Goal: Navigation & Orientation: Find specific page/section

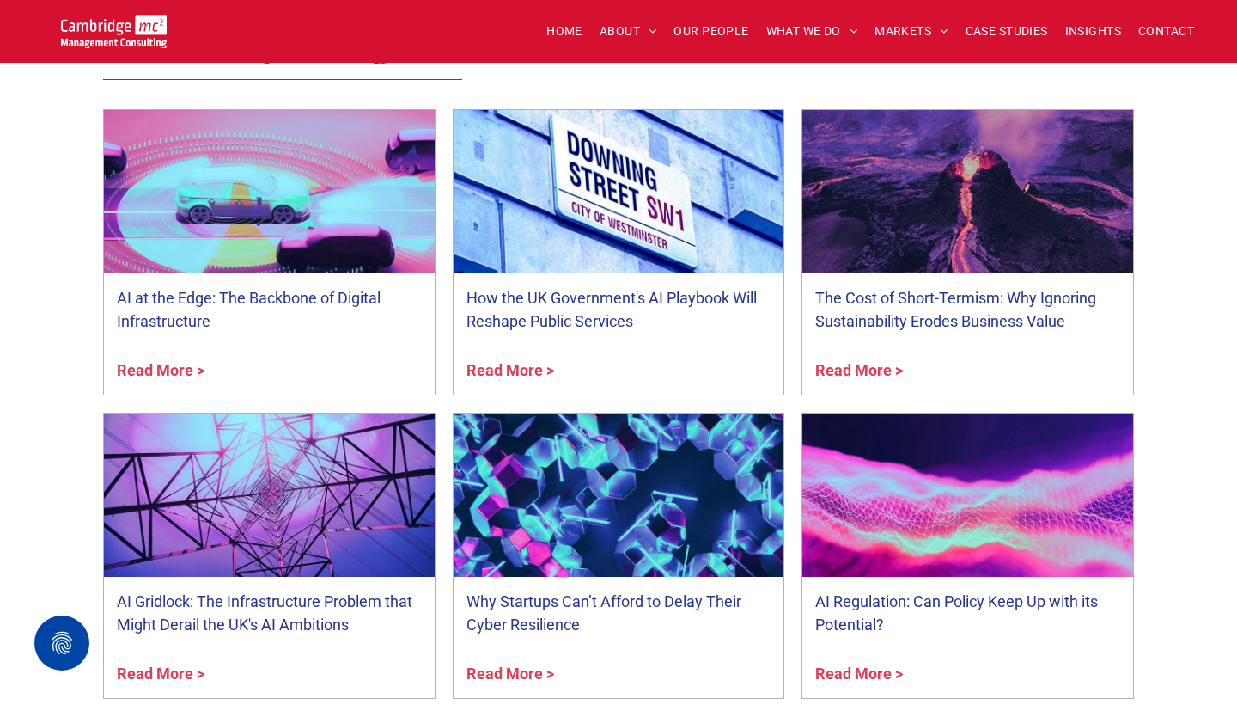
scroll to position [3353, 0]
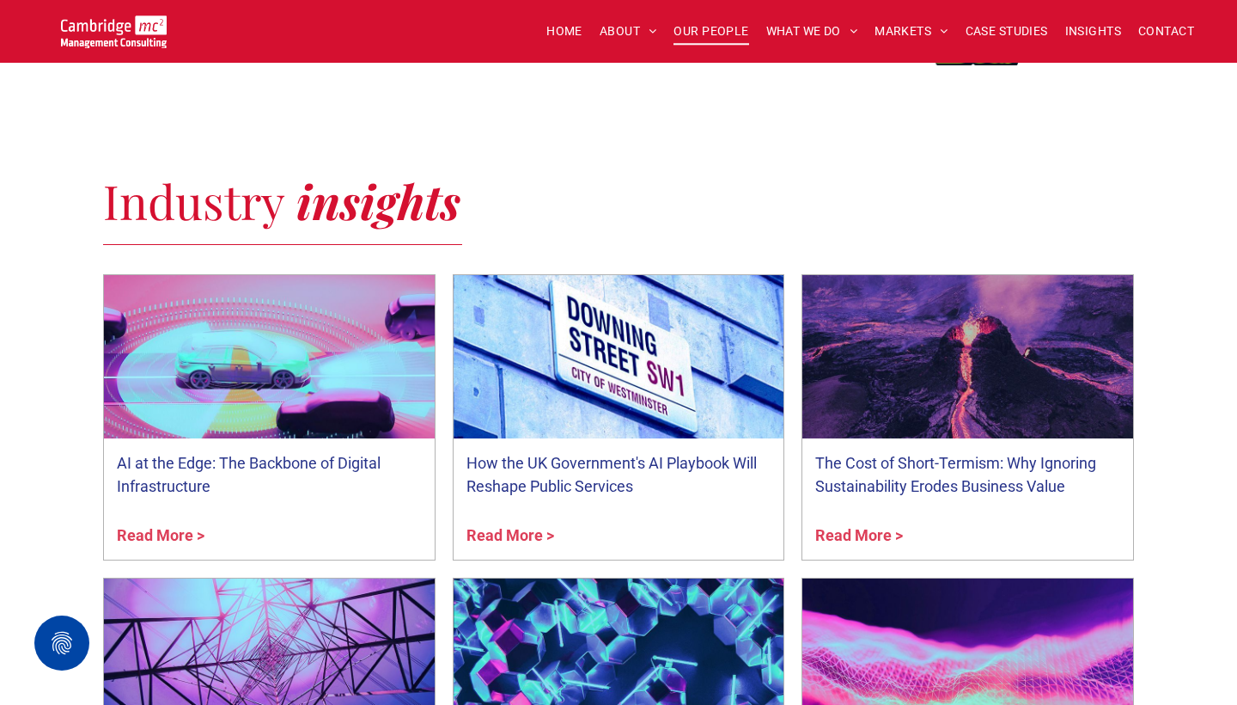
click at [688, 34] on span "OUR PEOPLE" at bounding box center [711, 31] width 75 height 27
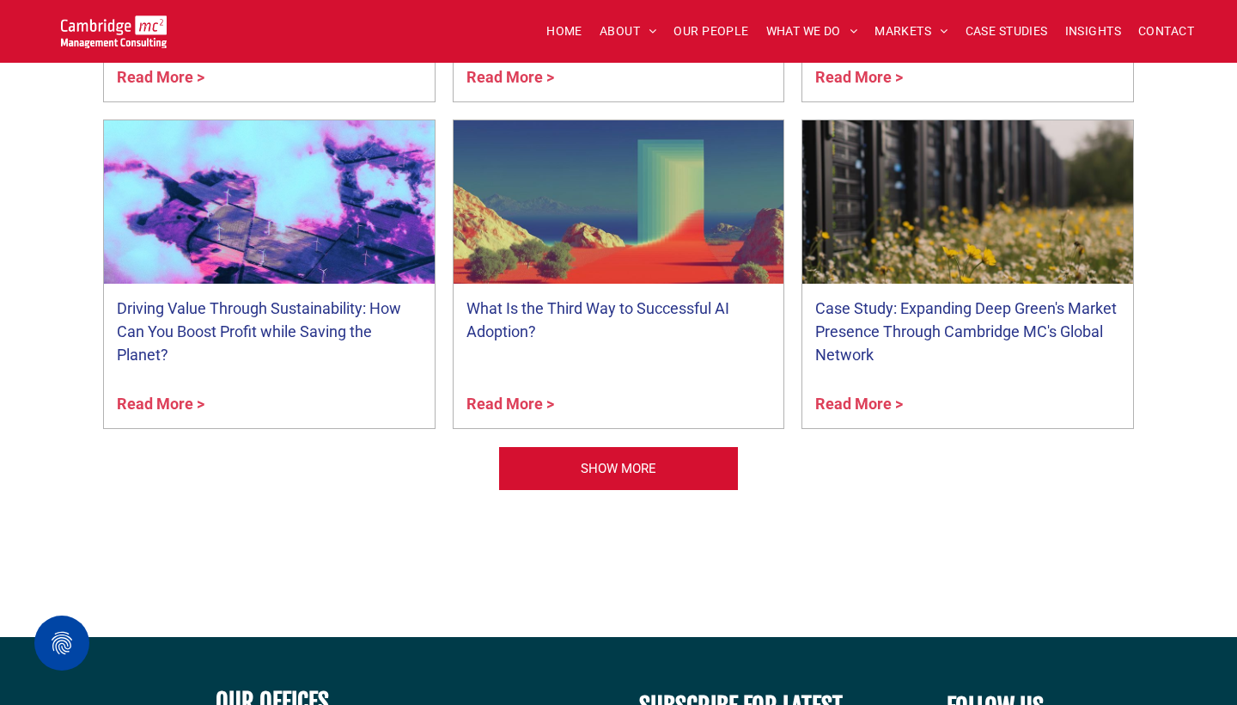
scroll to position [6148, 0]
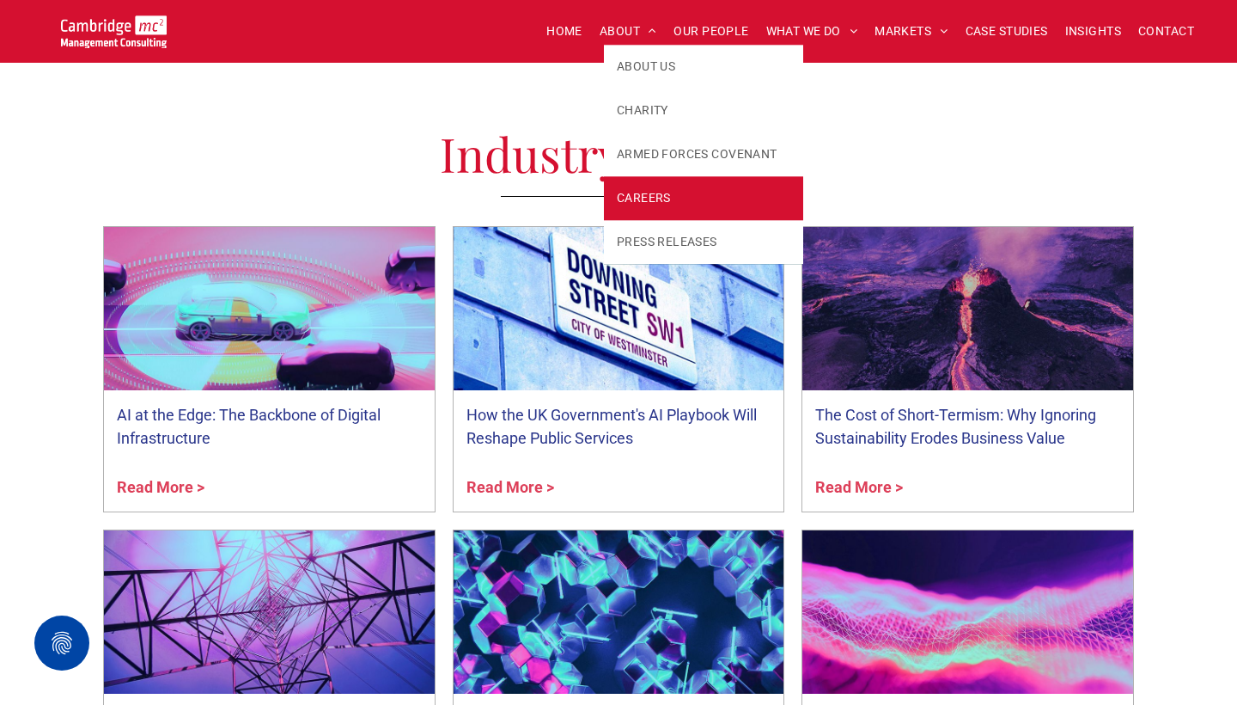
click at [650, 195] on span "CAREERS" at bounding box center [644, 198] width 54 height 18
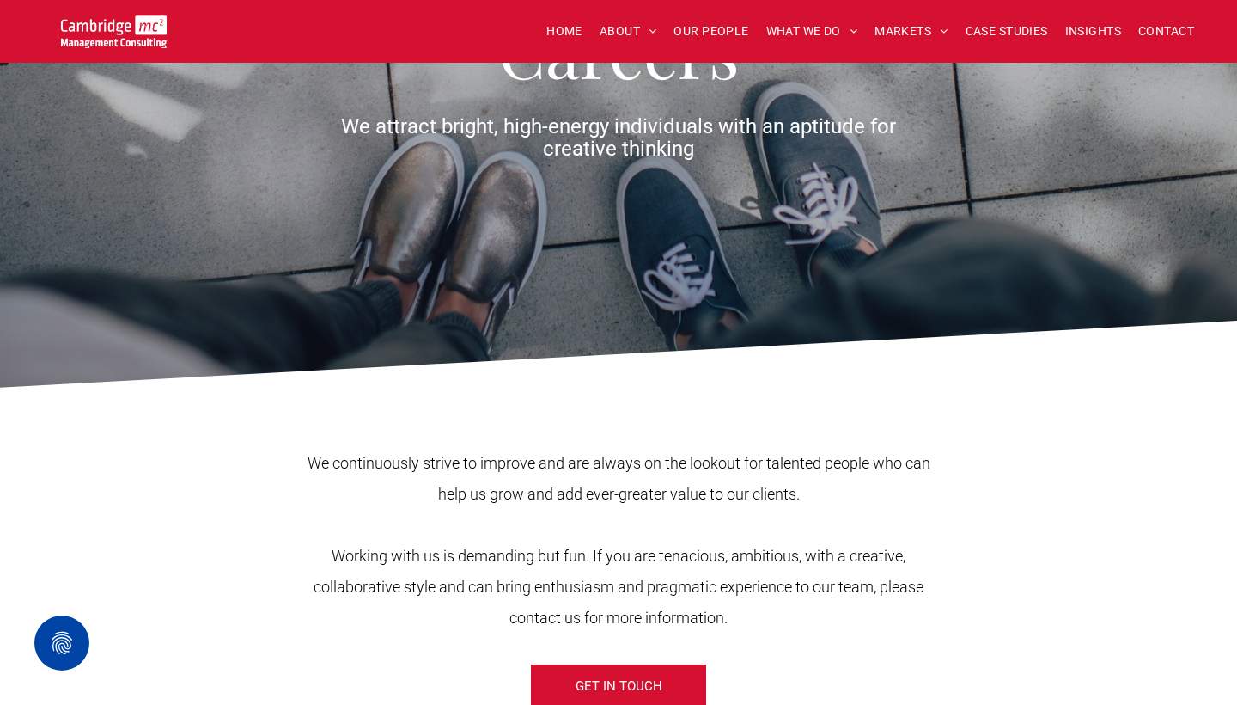
scroll to position [399, 0]
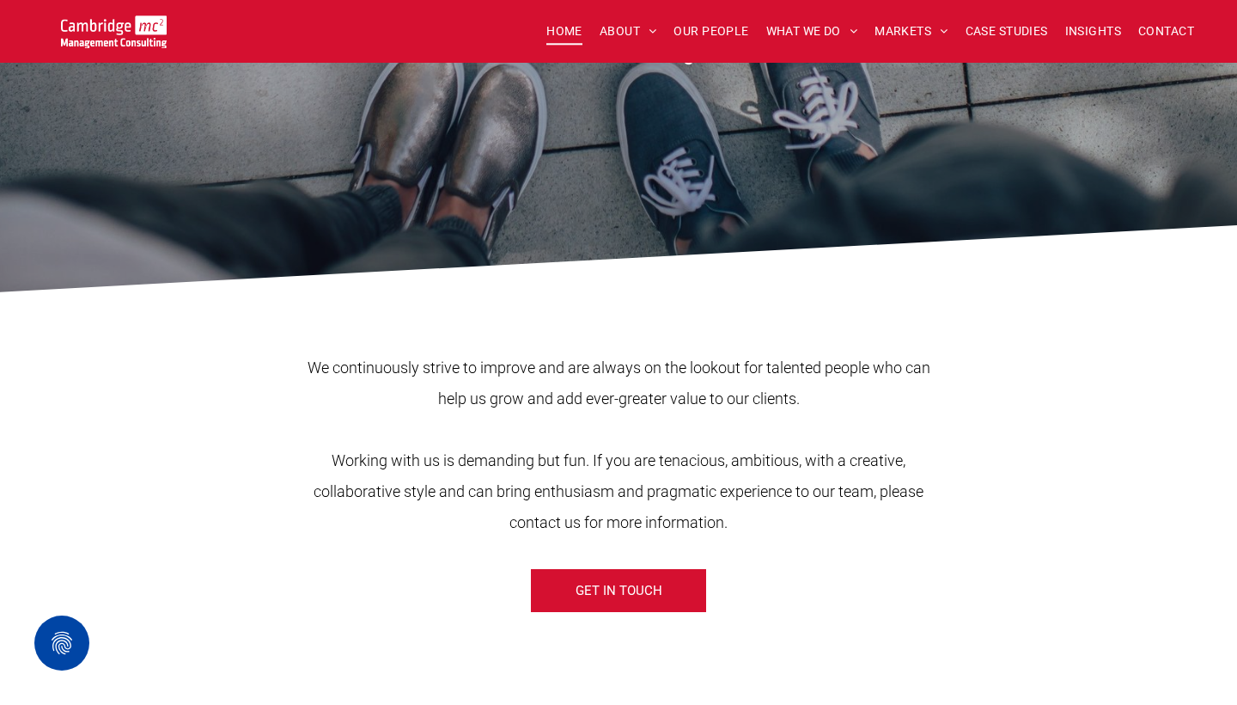
click at [563, 31] on span "HOME" at bounding box center [564, 31] width 36 height 27
